Goal: Task Accomplishment & Management: Manage account settings

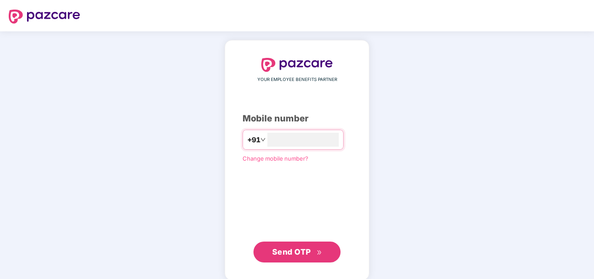
type input "**********"
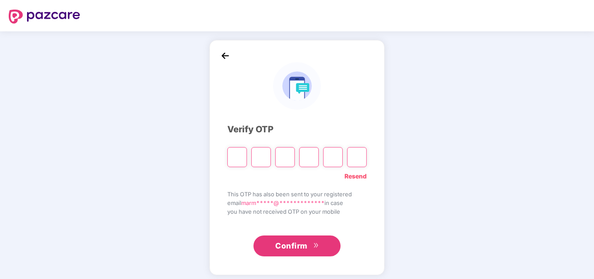
type input "*"
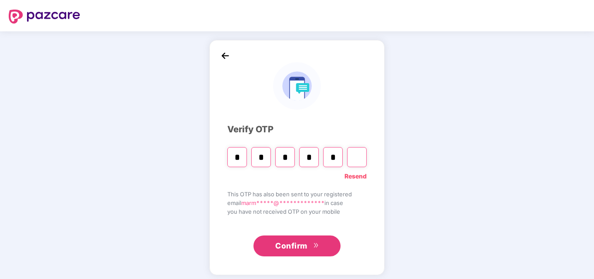
type input "*"
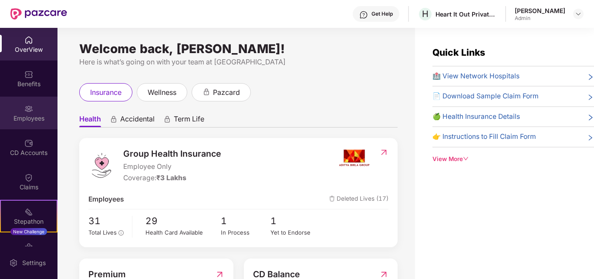
click at [27, 117] on div "Employees" at bounding box center [28, 118] width 57 height 9
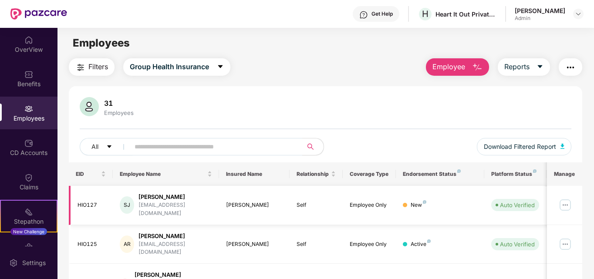
click at [569, 200] on img at bounding box center [565, 205] width 14 height 14
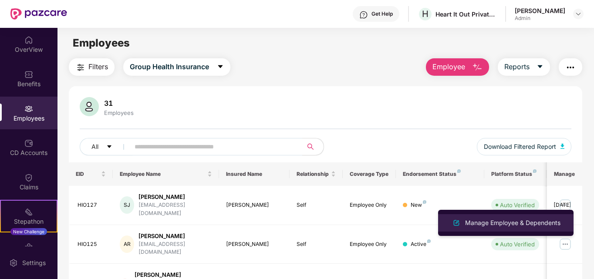
click at [516, 218] on div "Manage Employee & Dependents" at bounding box center [512, 223] width 99 height 10
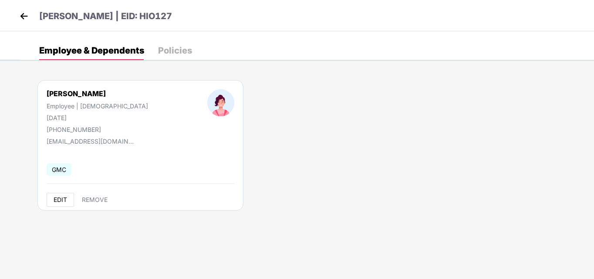
click at [60, 197] on span "EDIT" at bounding box center [61, 199] width 14 height 7
select select "******"
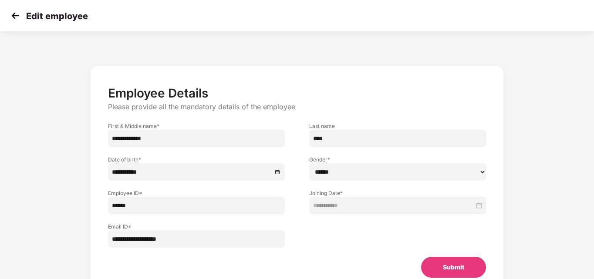
click at [460, 267] on button "Submit" at bounding box center [453, 267] width 65 height 21
click at [460, 267] on icon "loading" at bounding box center [460, 268] width 8 height 8
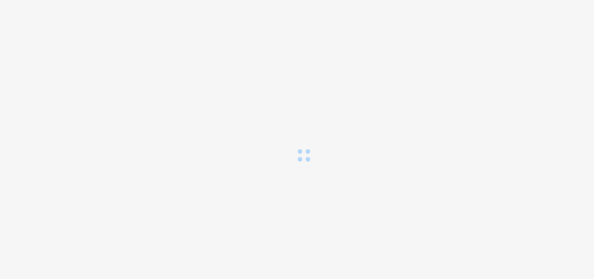
select select "******"
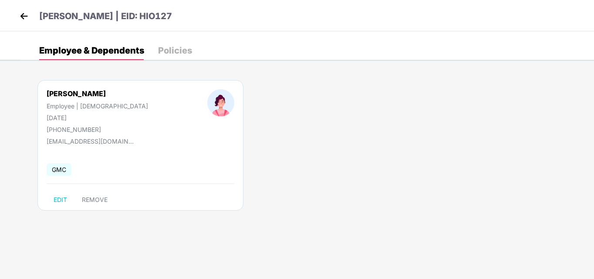
click at [24, 18] on img at bounding box center [23, 16] width 13 height 13
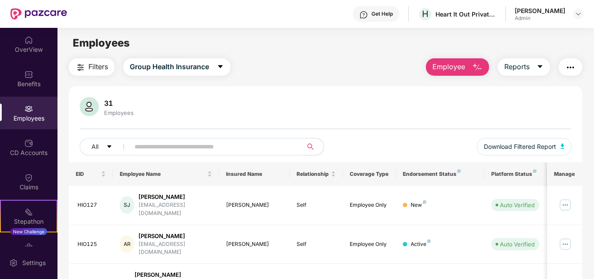
click at [455, 119] on div "31 Employees All Download Filtered Report" at bounding box center [326, 129] width 514 height 65
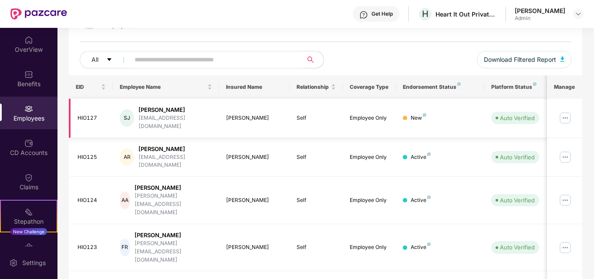
scroll to position [85, 0]
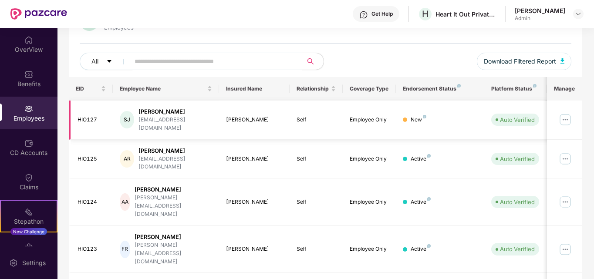
click at [176, 123] on div "shruti@heartitout.in" at bounding box center [176, 124] width 74 height 17
click at [564, 116] on img at bounding box center [565, 120] width 14 height 14
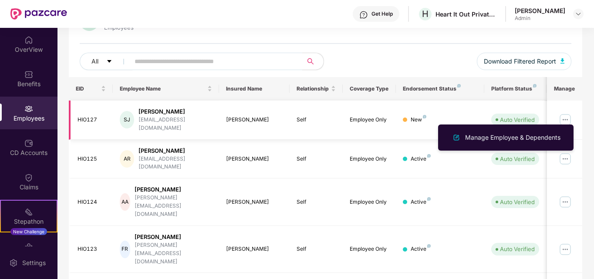
click at [196, 116] on div "SJ Shruti Paresh Jain shruti@heartitout.in" at bounding box center [166, 120] width 92 height 25
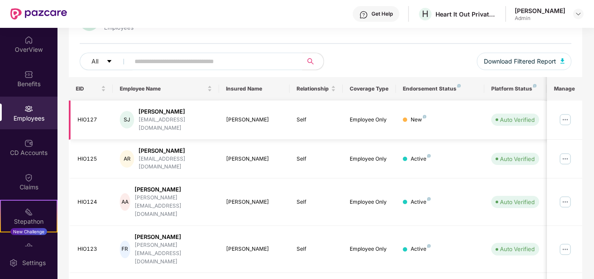
click at [196, 116] on div "SJ Shruti Paresh Jain shruti@heartitout.in" at bounding box center [166, 120] width 92 height 25
drag, startPoint x: 561, startPoint y: 114, endPoint x: 441, endPoint y: 124, distance: 120.2
click at [441, 124] on td "New" at bounding box center [440, 120] width 88 height 39
click at [562, 114] on img at bounding box center [565, 120] width 14 height 14
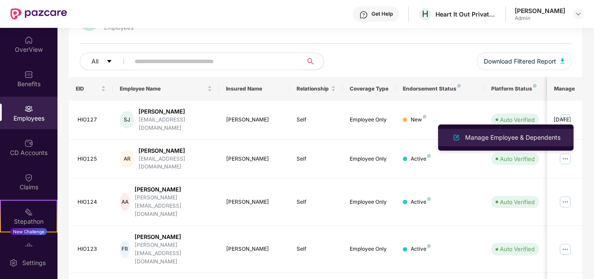
click at [498, 134] on div "Manage Employee & Dependents" at bounding box center [512, 138] width 99 height 10
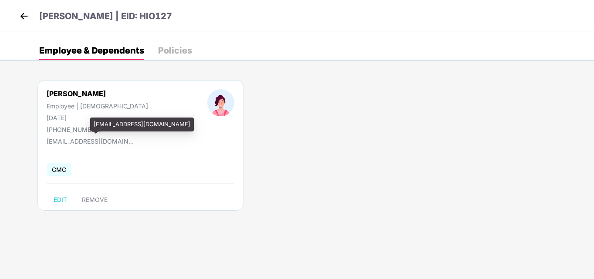
click at [90, 139] on div "shruti@heartitout.in" at bounding box center [90, 141] width 87 height 7
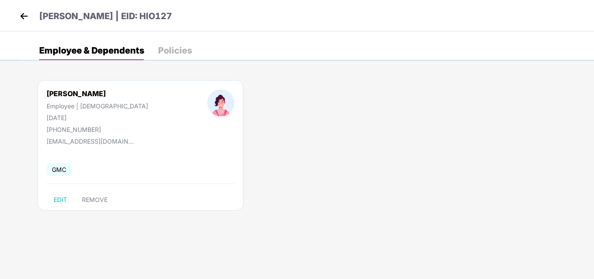
click at [81, 95] on div "Shruti Paresh Jain" at bounding box center [97, 93] width 101 height 9
click at [64, 203] on button "EDIT" at bounding box center [60, 200] width 27 height 14
select select "******"
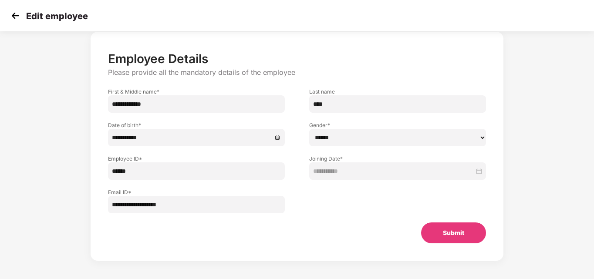
scroll to position [38, 0]
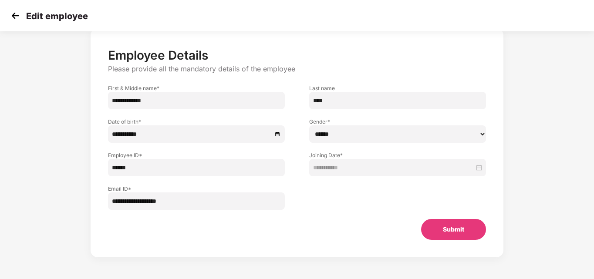
click at [466, 227] on button "Submit" at bounding box center [453, 229] width 65 height 21
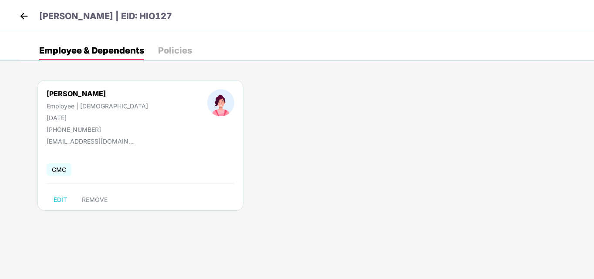
click at [24, 16] on img at bounding box center [23, 16] width 13 height 13
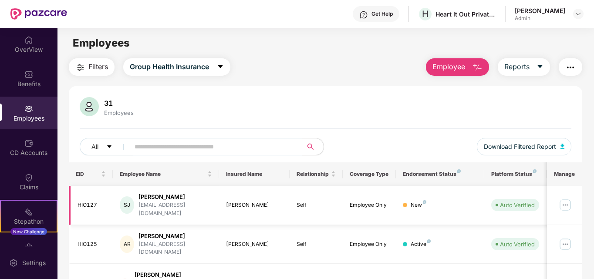
click at [140, 205] on div "SJ Shruti Paresh Jain shruti@heartitout.in" at bounding box center [166, 205] width 92 height 25
click at [150, 146] on input "text" at bounding box center [213, 146] width 156 height 13
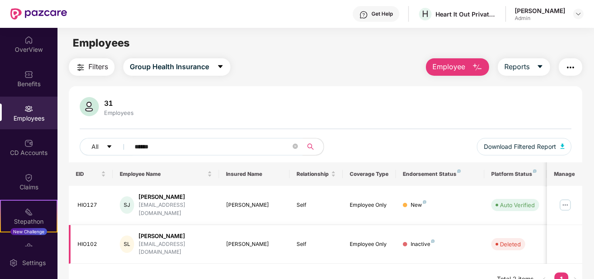
type input "******"
click at [191, 232] on div "SL Shruti Lala shruti@heartitout.in" at bounding box center [166, 244] width 92 height 25
click at [111, 233] on td "HIO102" at bounding box center [91, 244] width 44 height 39
drag, startPoint x: 109, startPoint y: 233, endPoint x: 110, endPoint y: 250, distance: 16.6
click at [110, 250] on div "EID Employee Name Insured Name Relationship Coverage Type Endorsement Status Pl…" at bounding box center [326, 228] width 514 height 133
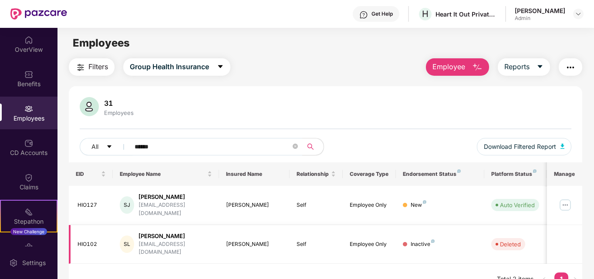
click at [356, 240] on div "Employee Only" at bounding box center [369, 244] width 39 height 8
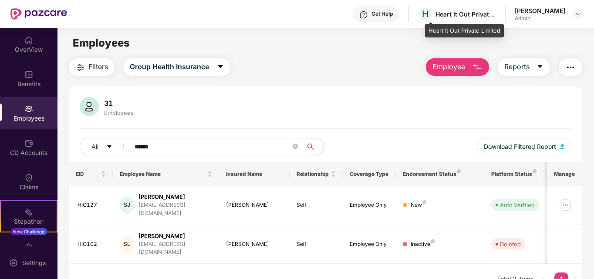
click at [458, 14] on div "Heart It Out Private Limited" at bounding box center [466, 14] width 61 height 8
click at [383, 11] on div "Get Help" at bounding box center [382, 13] width 21 height 7
click at [243, 87] on div "31 Employees All ****** Download Filtered Report EID Employee Name Insured Name…" at bounding box center [326, 190] width 514 height 209
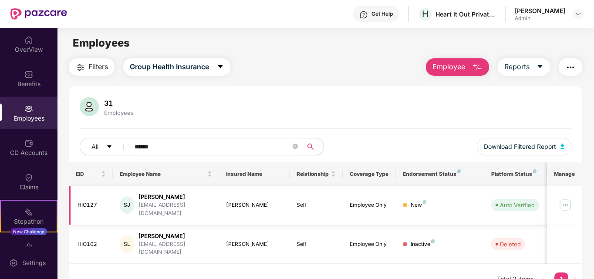
click at [566, 202] on img at bounding box center [565, 205] width 14 height 14
click at [389, 135] on div "31 Employees All ****** Download Filtered Report" at bounding box center [326, 129] width 514 height 65
click at [565, 206] on img at bounding box center [565, 205] width 14 height 14
click at [295, 149] on icon "close-circle" at bounding box center [295, 146] width 5 height 5
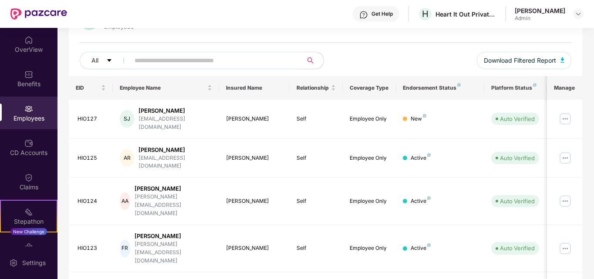
scroll to position [91, 0]
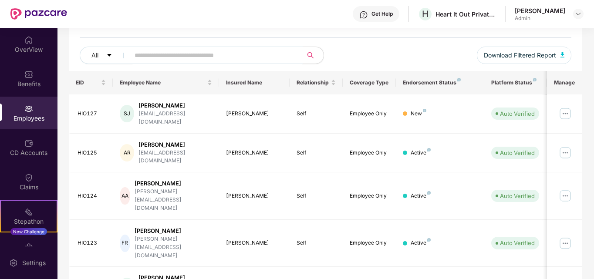
click at [192, 55] on input "text" at bounding box center [213, 55] width 156 height 13
